Goal: Task Accomplishment & Management: Use online tool/utility

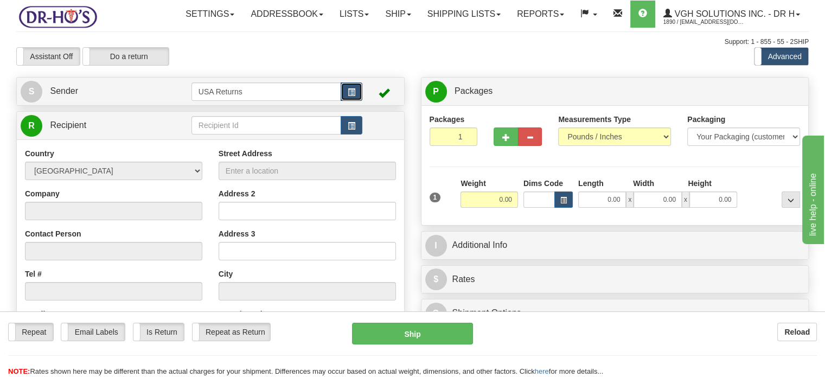
click at [342, 101] on button "button" at bounding box center [352, 91] width 22 height 18
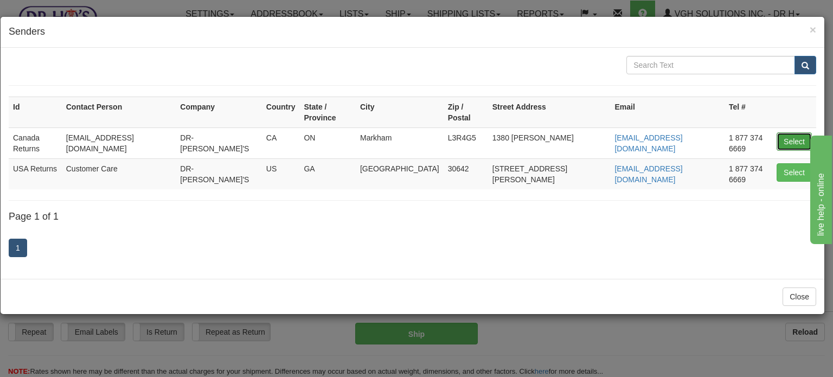
click at [784, 132] on button "Select" at bounding box center [794, 141] width 35 height 18
type input "Canada Returns"
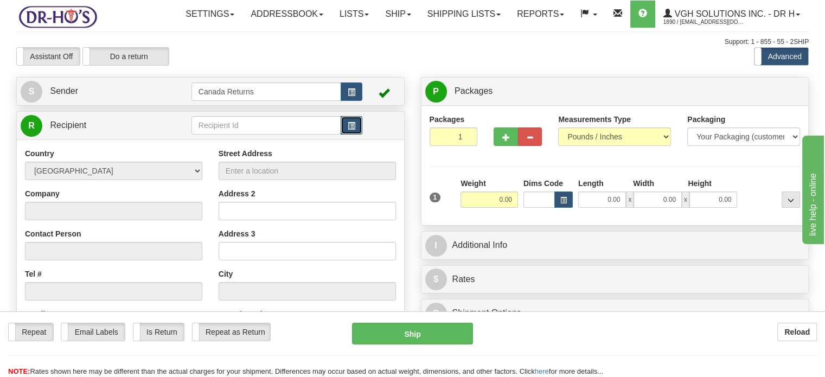
click at [357, 135] on button "button" at bounding box center [352, 125] width 22 height 18
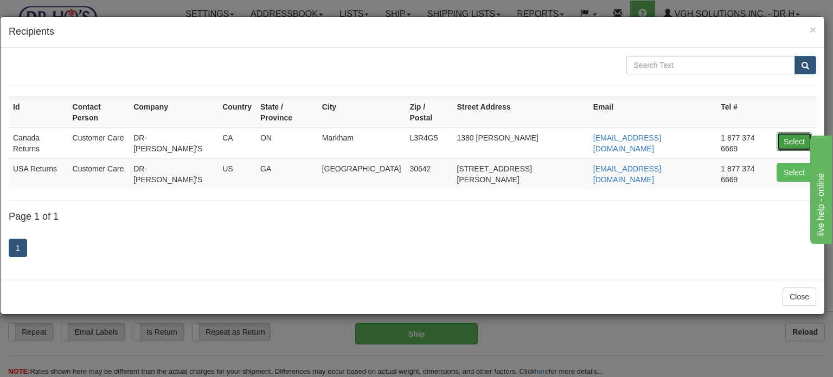
click at [789, 136] on button "Select" at bounding box center [794, 141] width 35 height 18
type input "Canada Returns"
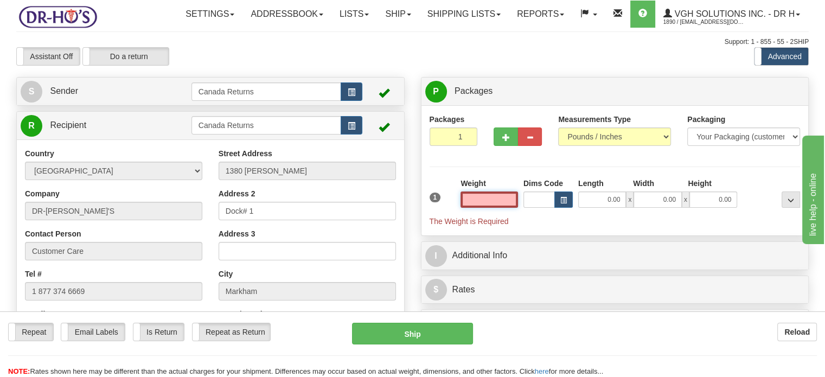
click at [500, 208] on input "text" at bounding box center [488, 199] width 57 height 16
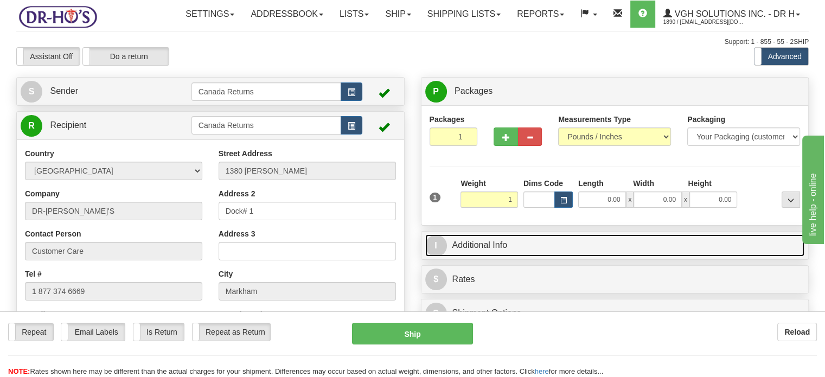
click at [524, 257] on link "I Additional Info" at bounding box center [615, 245] width 380 height 22
type input "1.00"
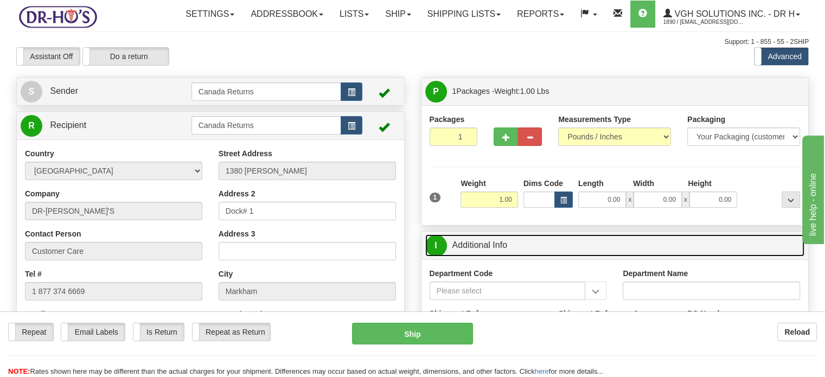
click at [479, 257] on link "I Additional Info" at bounding box center [615, 245] width 380 height 22
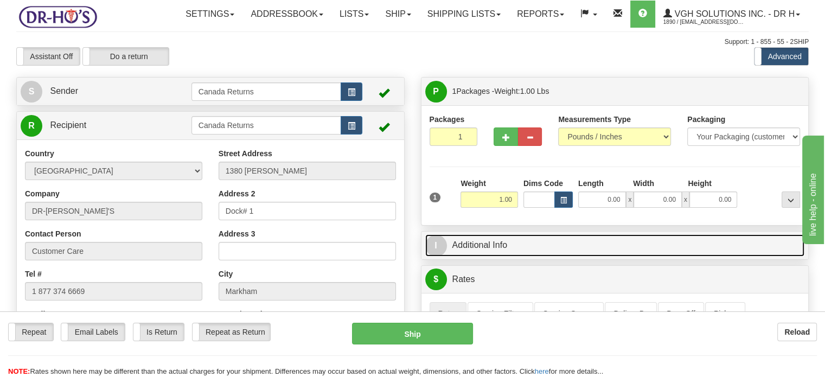
click at [479, 257] on link "I Additional Info" at bounding box center [615, 245] width 380 height 22
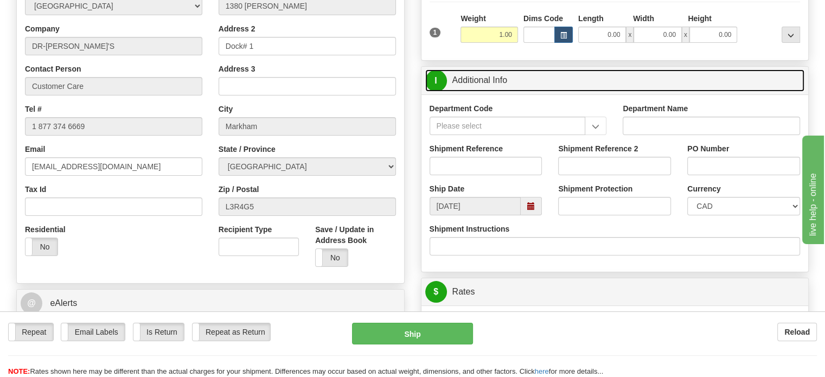
scroll to position [217, 0]
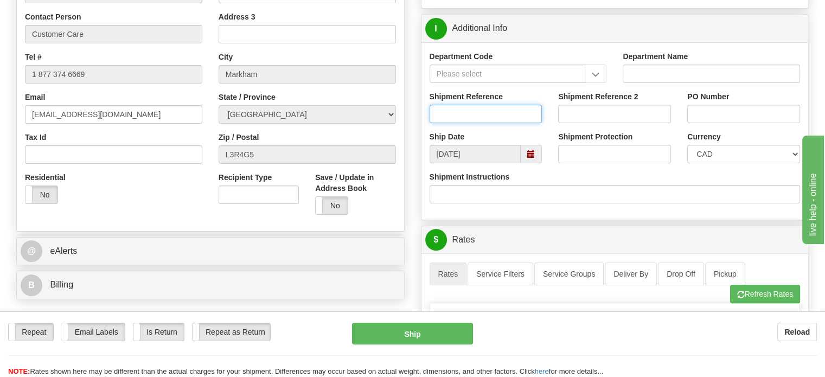
click at [482, 123] on input "Shipment Reference" at bounding box center [486, 114] width 113 height 18
paste input "1191393"
click at [535, 163] on span at bounding box center [531, 154] width 21 height 18
type input "1191393"
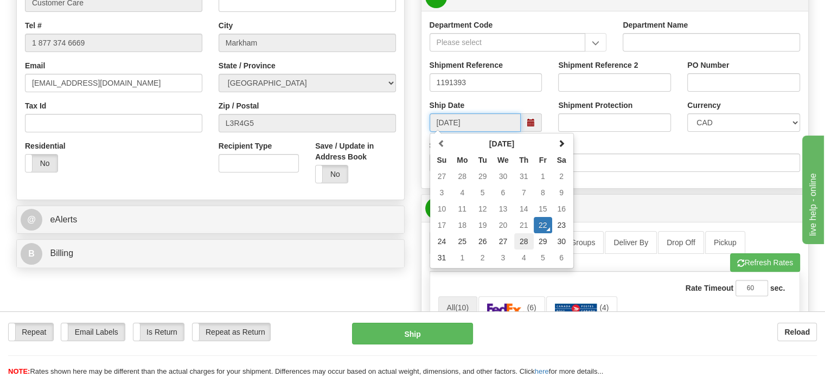
scroll to position [271, 0]
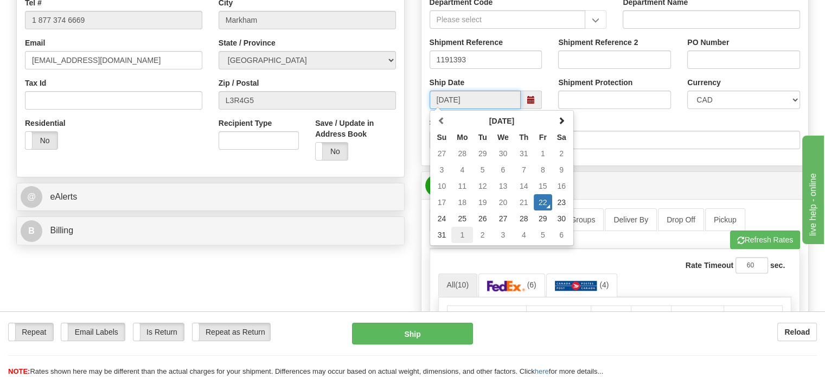
click at [466, 243] on td "1" at bounding box center [462, 235] width 22 height 16
type input "[DATE]"
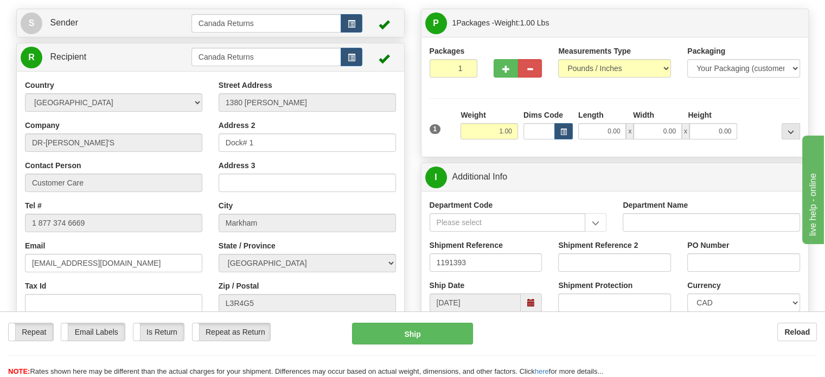
scroll to position [0, 0]
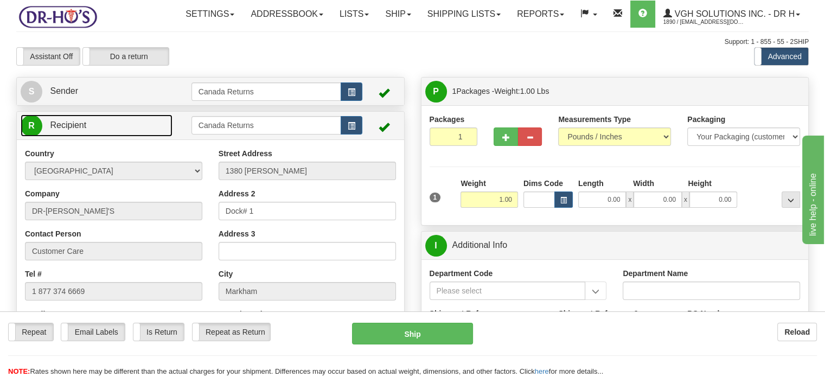
click at [135, 137] on link "R Recipient" at bounding box center [97, 125] width 152 height 22
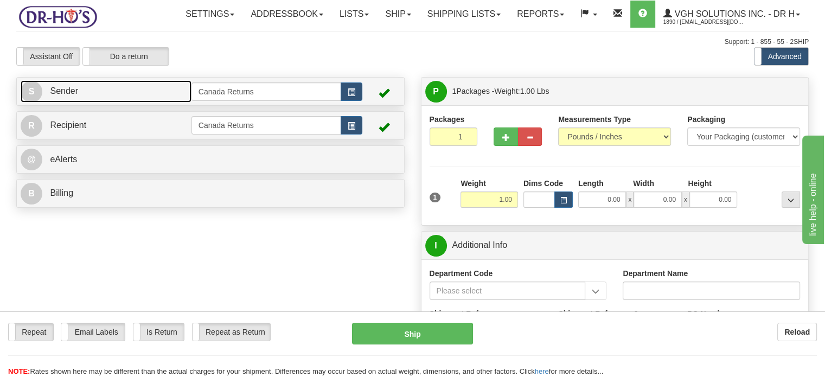
click at [137, 103] on link "S Sender" at bounding box center [106, 91] width 171 height 22
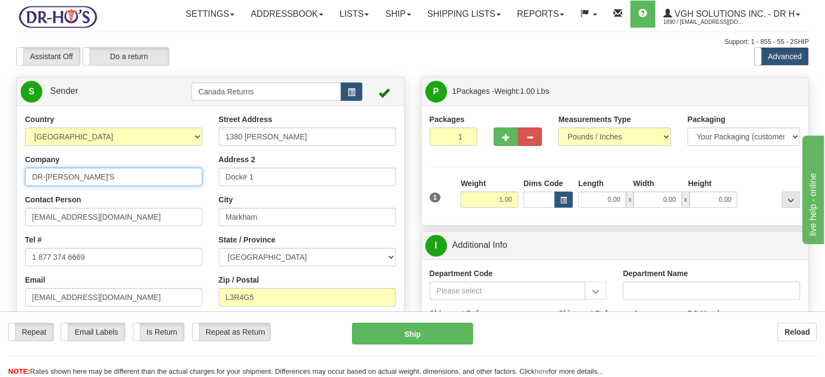
click at [113, 186] on input "DR-[PERSON_NAME]'S" at bounding box center [113, 177] width 177 height 18
paste input "[STREET_ADDRESS]"
click at [118, 226] on div "[EMAIL_ADDRESS][DOMAIN_NAME]" at bounding box center [113, 217] width 177 height 18
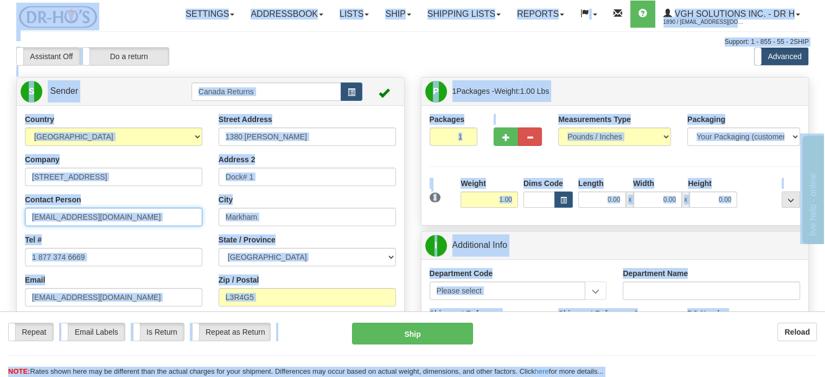
click at [125, 226] on input "[EMAIL_ADDRESS][DOMAIN_NAME]" at bounding box center [113, 217] width 177 height 18
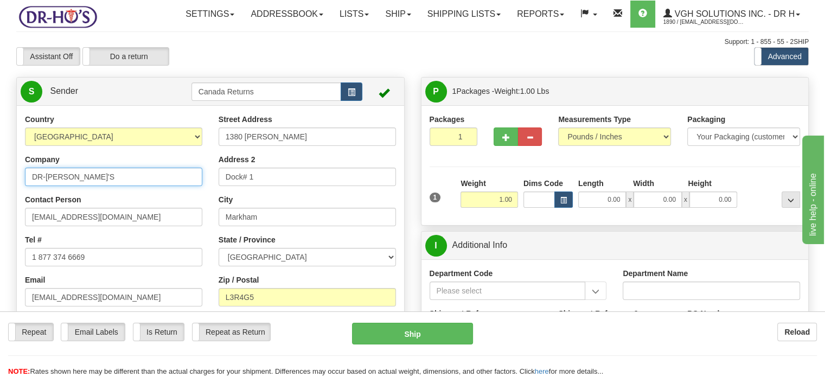
type input "DR-[PERSON_NAME]'S"
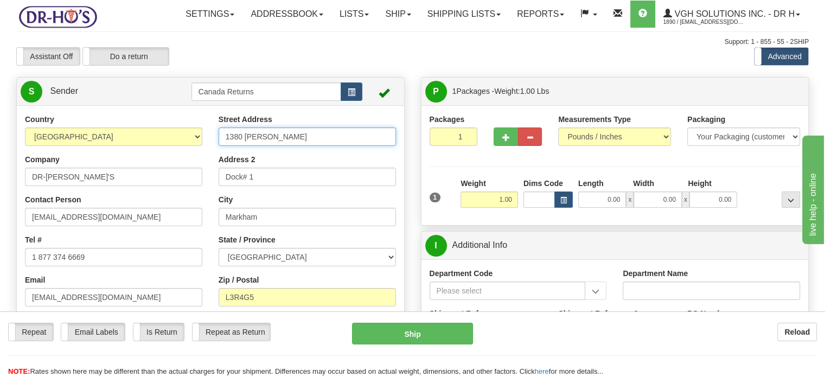
click at [322, 146] on input "1380 [PERSON_NAME]" at bounding box center [307, 136] width 177 height 18
paste input "[STREET_ADDRESS]"
type input "[STREET_ADDRESS]"
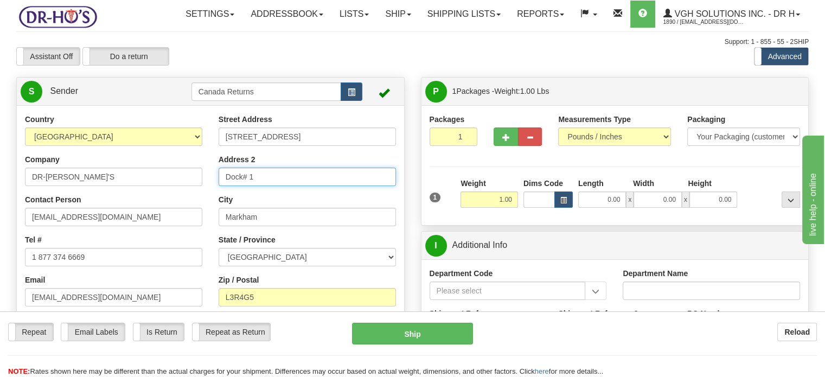
drag, startPoint x: 271, startPoint y: 204, endPoint x: 108, endPoint y: 179, distance: 165.2
click at [108, 179] on div "Country [GEOGRAPHIC_DATA] [GEOGRAPHIC_DATA] [GEOGRAPHIC_DATA] [GEOGRAPHIC_DATA]…" at bounding box center [210, 264] width 387 height 300
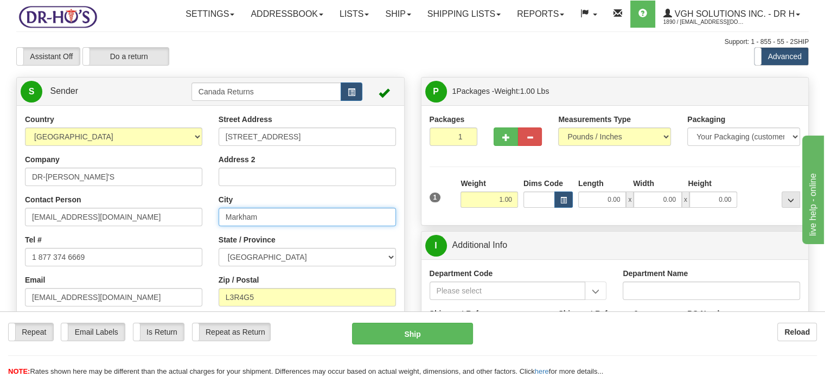
paste input "[GEOGRAPHIC_DATA]"
type input "[GEOGRAPHIC_DATA]"
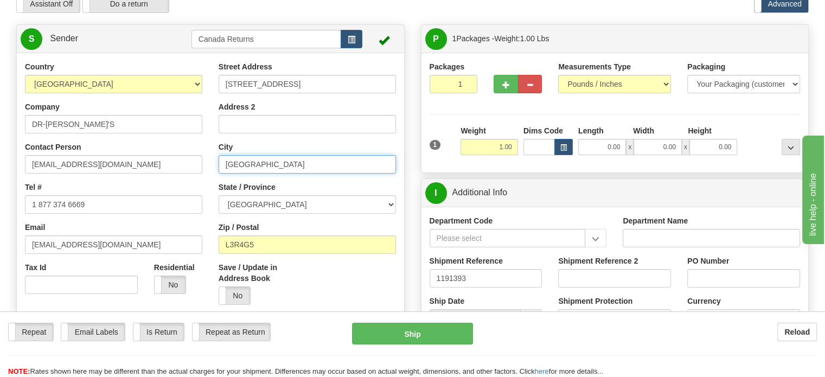
scroll to position [54, 0]
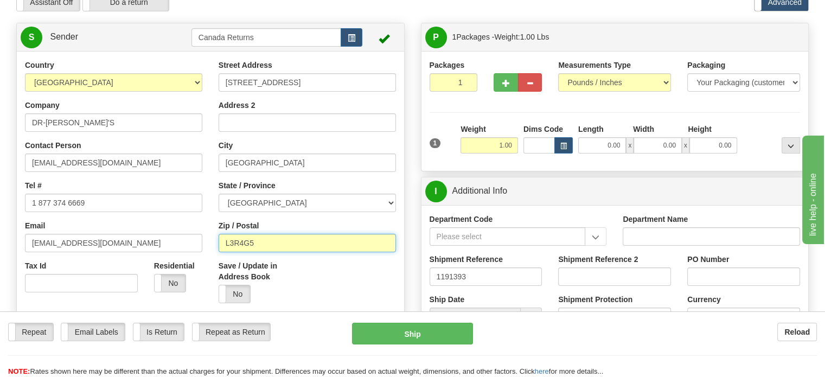
drag, startPoint x: 269, startPoint y: 273, endPoint x: 140, endPoint y: 264, distance: 128.9
click at [140, 264] on div "Country [GEOGRAPHIC_DATA] [GEOGRAPHIC_DATA] [GEOGRAPHIC_DATA] [GEOGRAPHIC_DATA]…" at bounding box center [210, 210] width 387 height 300
paste input "R2V4H4"
type input "R2V4H4"
click at [270, 245] on div "Zip / Postal R2V4H4" at bounding box center [307, 236] width 177 height 32
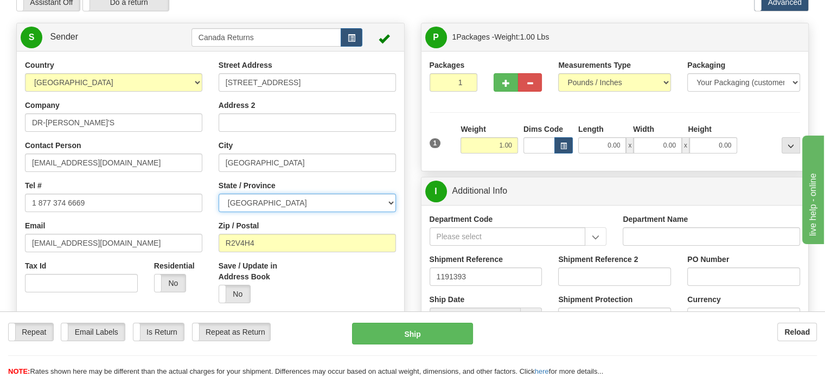
click at [268, 212] on select "[GEOGRAPHIC_DATA] [GEOGRAPHIC_DATA] [GEOGRAPHIC_DATA] [GEOGRAPHIC_DATA] [GEOGRA…" at bounding box center [307, 203] width 177 height 18
select select "MB"
click at [219, 212] on select "[GEOGRAPHIC_DATA] [GEOGRAPHIC_DATA] [GEOGRAPHIC_DATA] [GEOGRAPHIC_DATA] [GEOGRA…" at bounding box center [307, 203] width 177 height 18
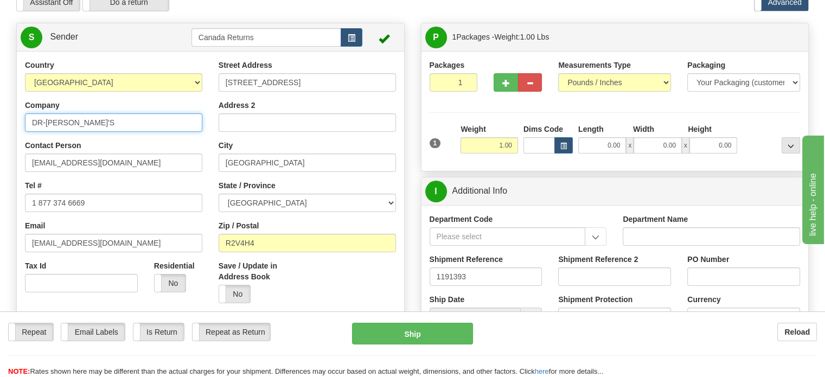
click at [138, 132] on input "DR-[PERSON_NAME]'S" at bounding box center [113, 122] width 177 height 18
paste input "[PERSON_NAME]"
type input "[PERSON_NAME]"
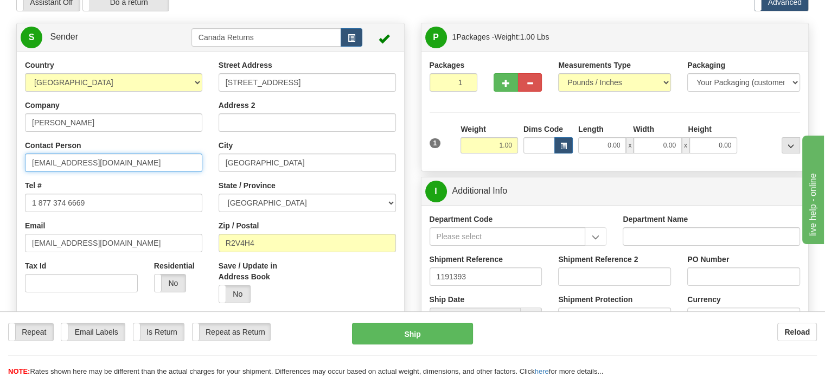
click at [135, 172] on input "[EMAIL_ADDRESS][DOMAIN_NAME]" at bounding box center [113, 162] width 177 height 18
paste input "[PERSON_NAME]"
type input "[PERSON_NAME]"
click at [151, 212] on div "Tel # 1 877 374 6669" at bounding box center [113, 196] width 177 height 32
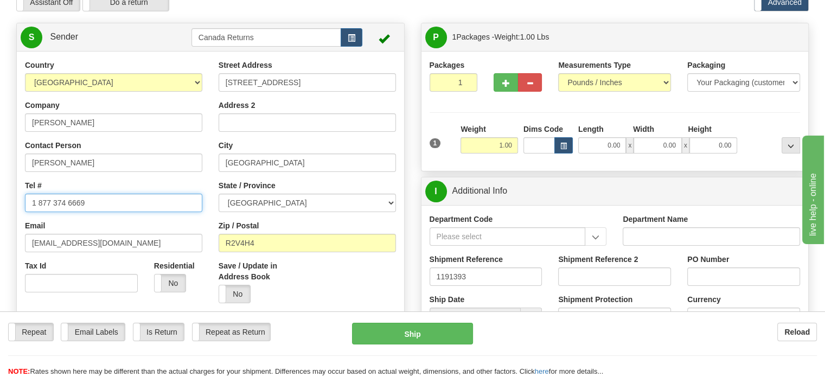
click at [132, 212] on input "1 877 374 6669" at bounding box center [113, 203] width 177 height 18
paste input "204334229"
type input "2043342299"
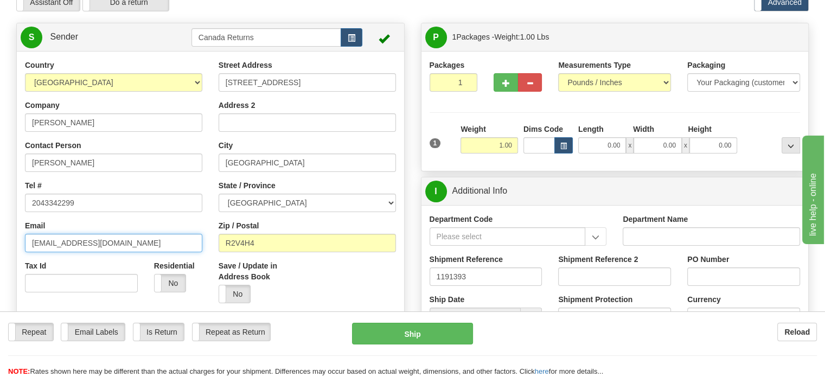
drag, startPoint x: 121, startPoint y: 264, endPoint x: 0, endPoint y: 252, distance: 121.5
click at [407, 265] on div at bounding box center [211, 197] width 404 height 274
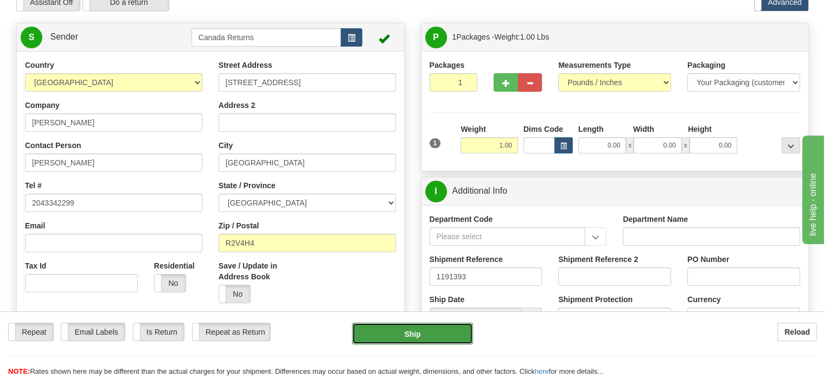
click at [417, 330] on button "Ship" at bounding box center [412, 334] width 121 height 22
type input "DOM.EP"
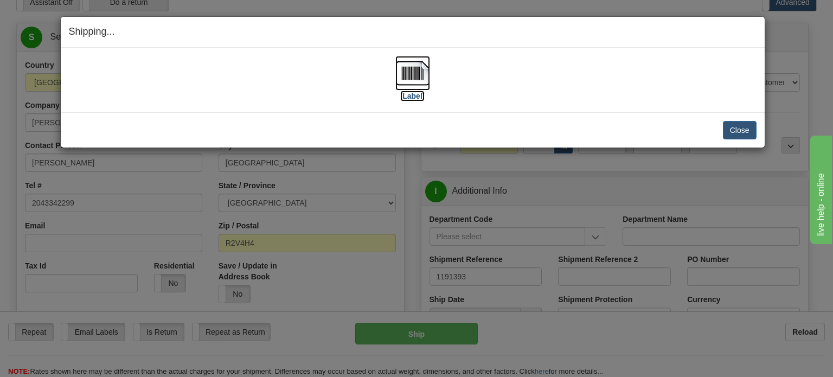
click at [420, 76] on img at bounding box center [412, 73] width 35 height 35
